Goal: Find specific page/section: Find specific page/section

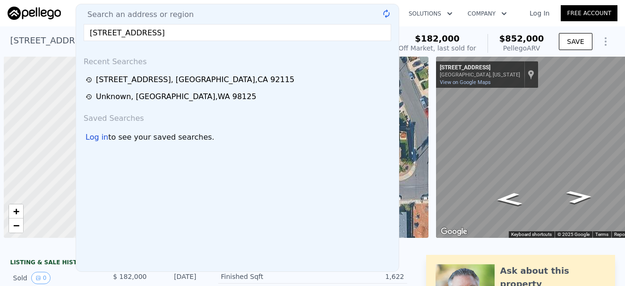
scroll to position [0, 4]
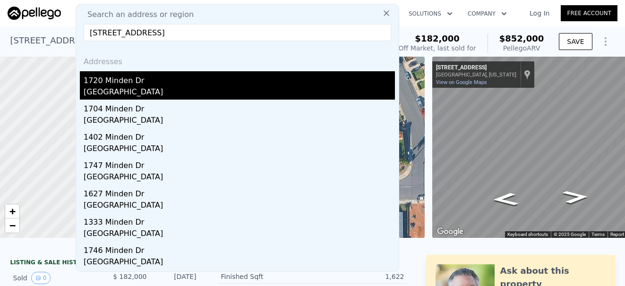
type input "[STREET_ADDRESS]"
click at [138, 89] on div "[GEOGRAPHIC_DATA]" at bounding box center [239, 92] width 311 height 13
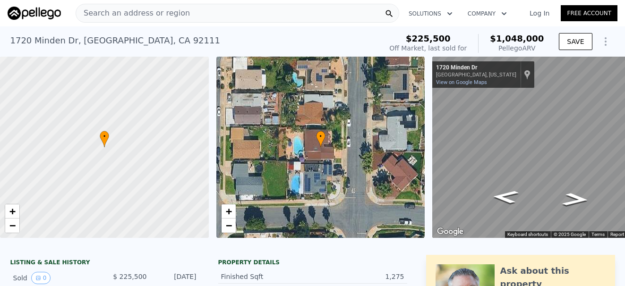
click at [190, 13] on div "Search an address or region" at bounding box center [238, 13] width 324 height 19
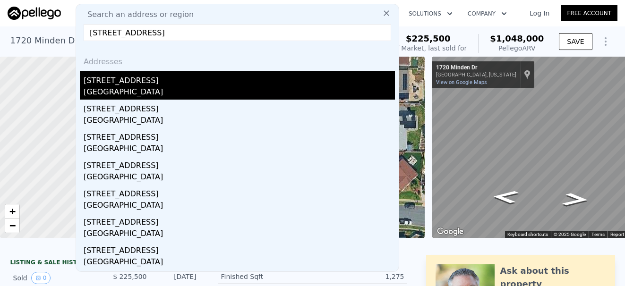
type input "[STREET_ADDRESS]"
click at [125, 87] on div "[GEOGRAPHIC_DATA]" at bounding box center [239, 92] width 311 height 13
